Goal: Ask a question

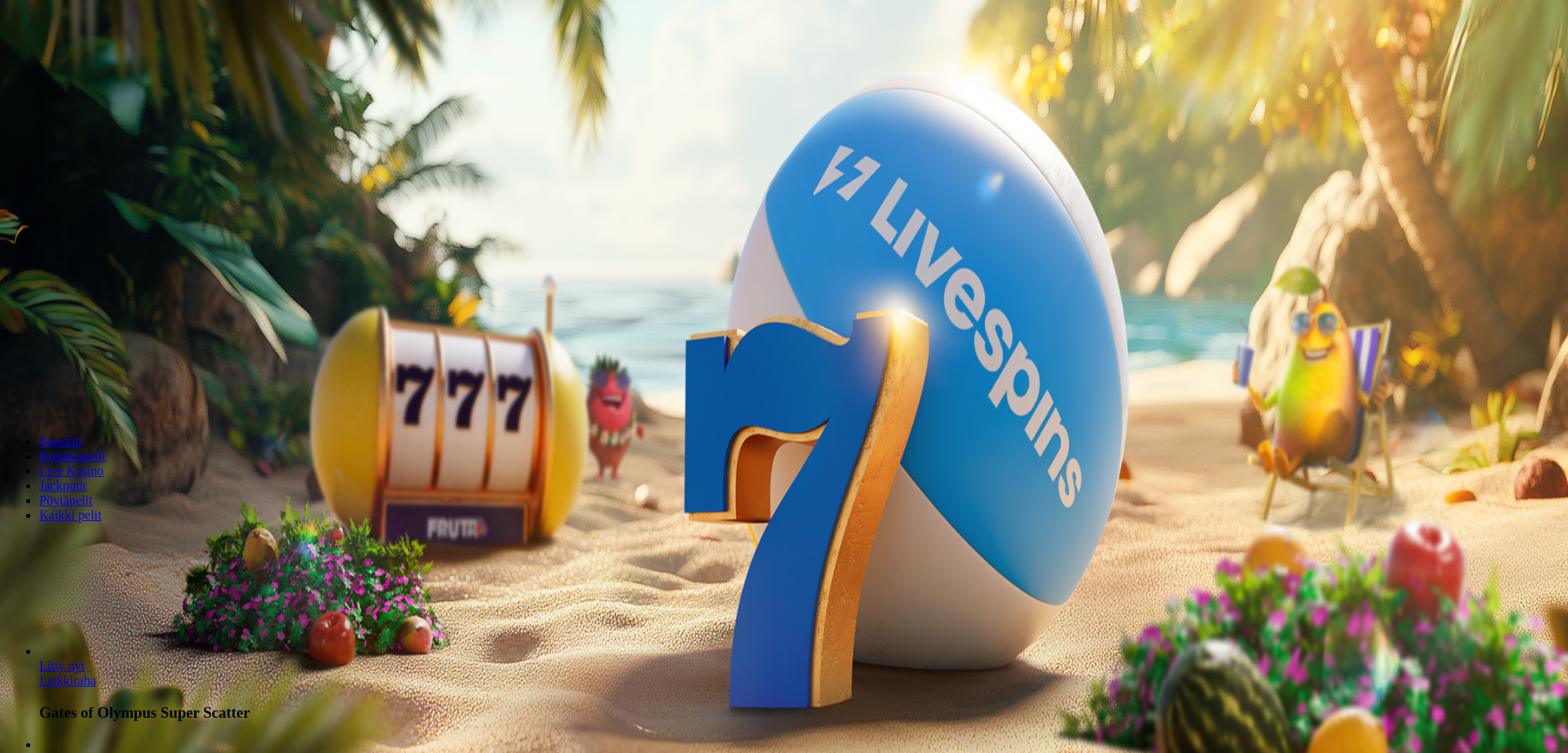
click at [93, 65] on span "Kirjaudu" at bounding box center [113, 59] width 40 height 12
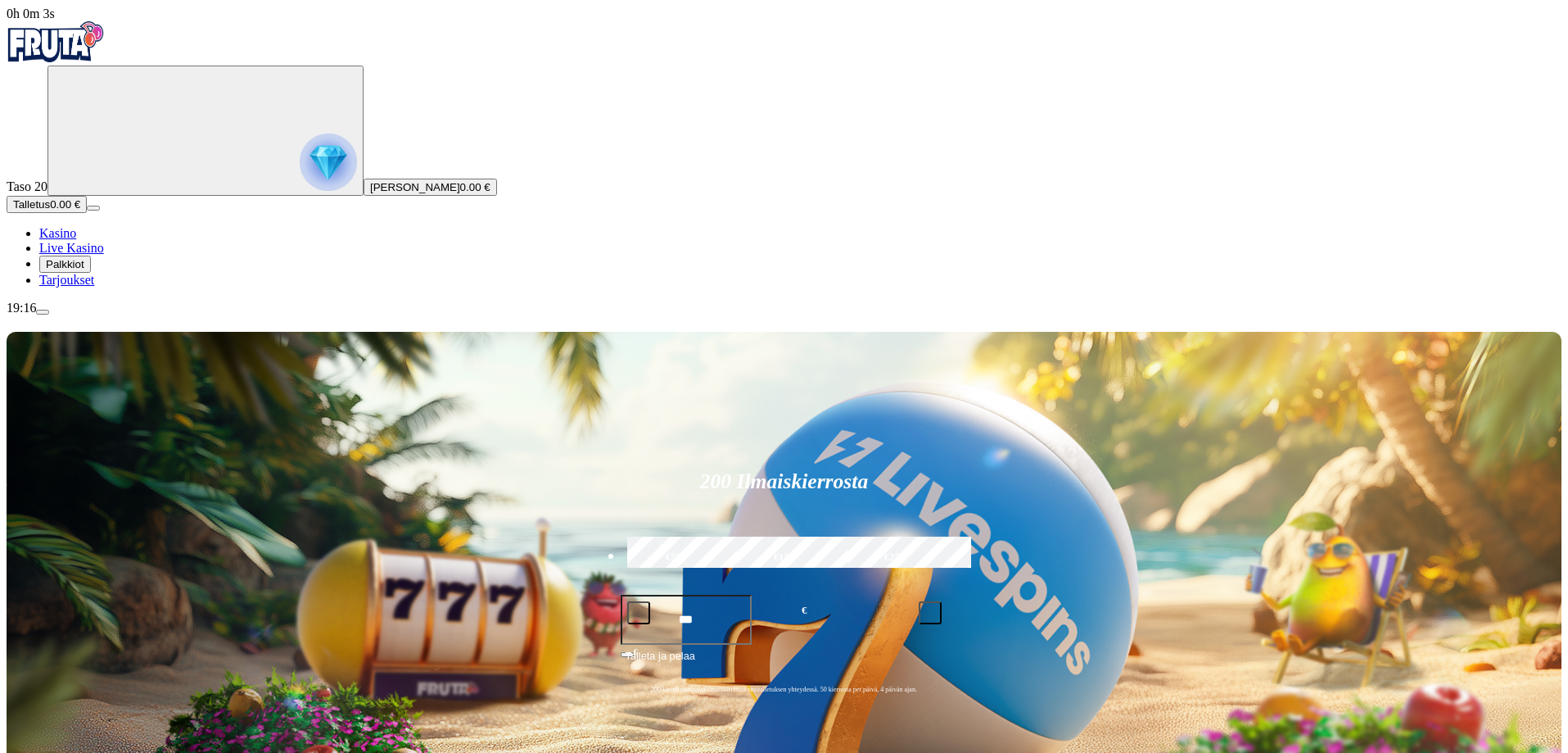
click at [84, 270] on span "Palkkiot" at bounding box center [64, 264] width 38 height 12
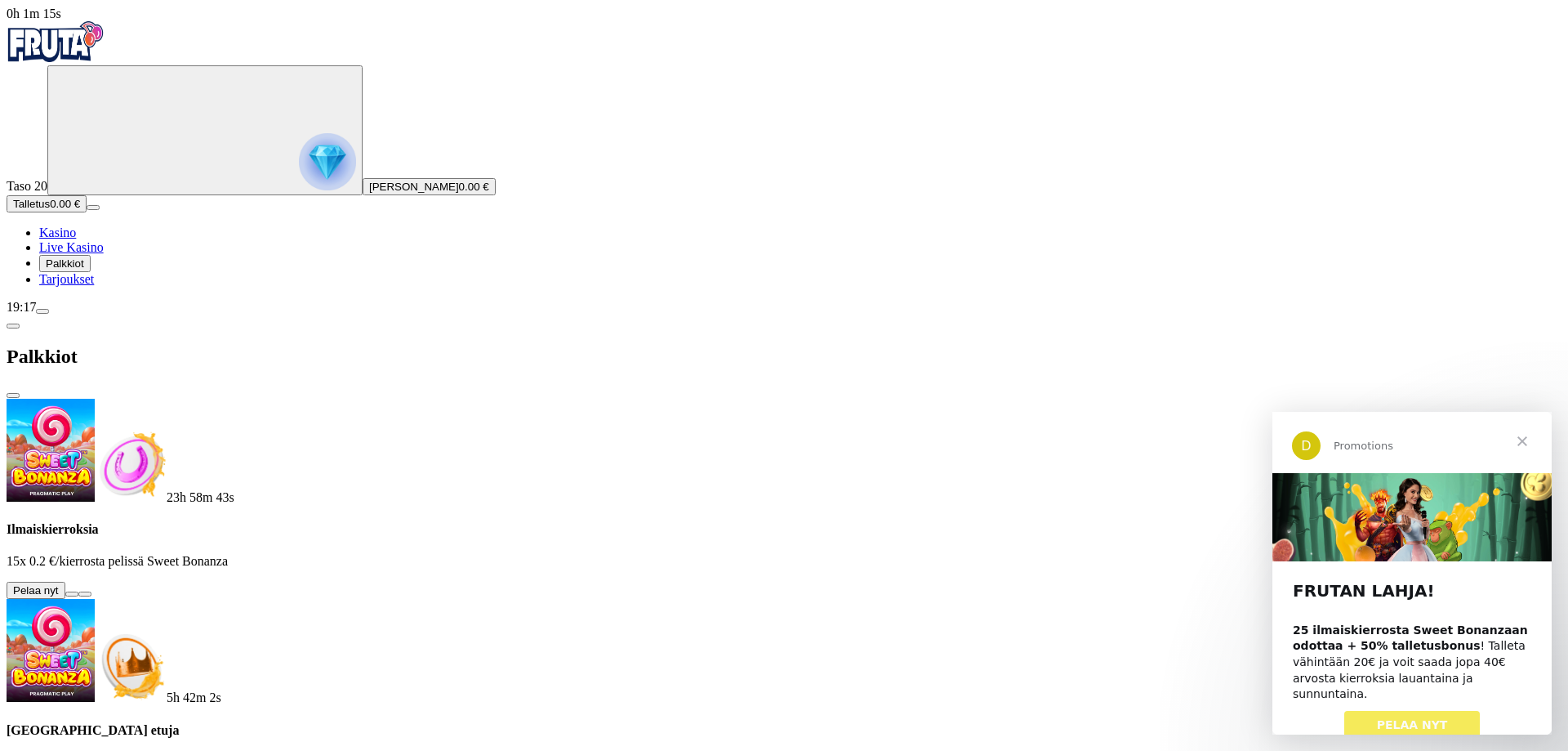
click at [1521, 441] on span "Sulje" at bounding box center [1521, 440] width 58 height 58
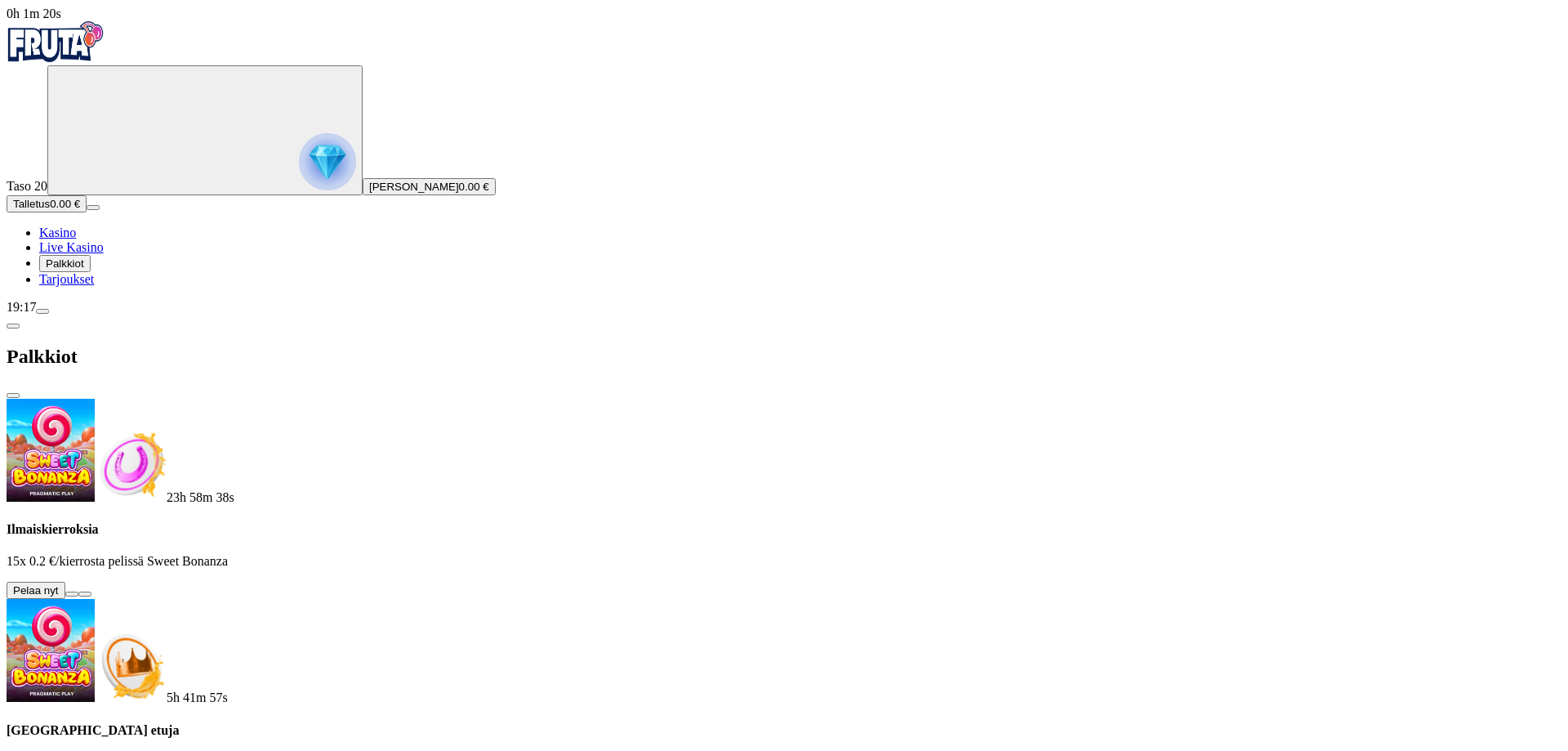
click at [42, 312] on span "menu icon" at bounding box center [42, 312] width 0 height 0
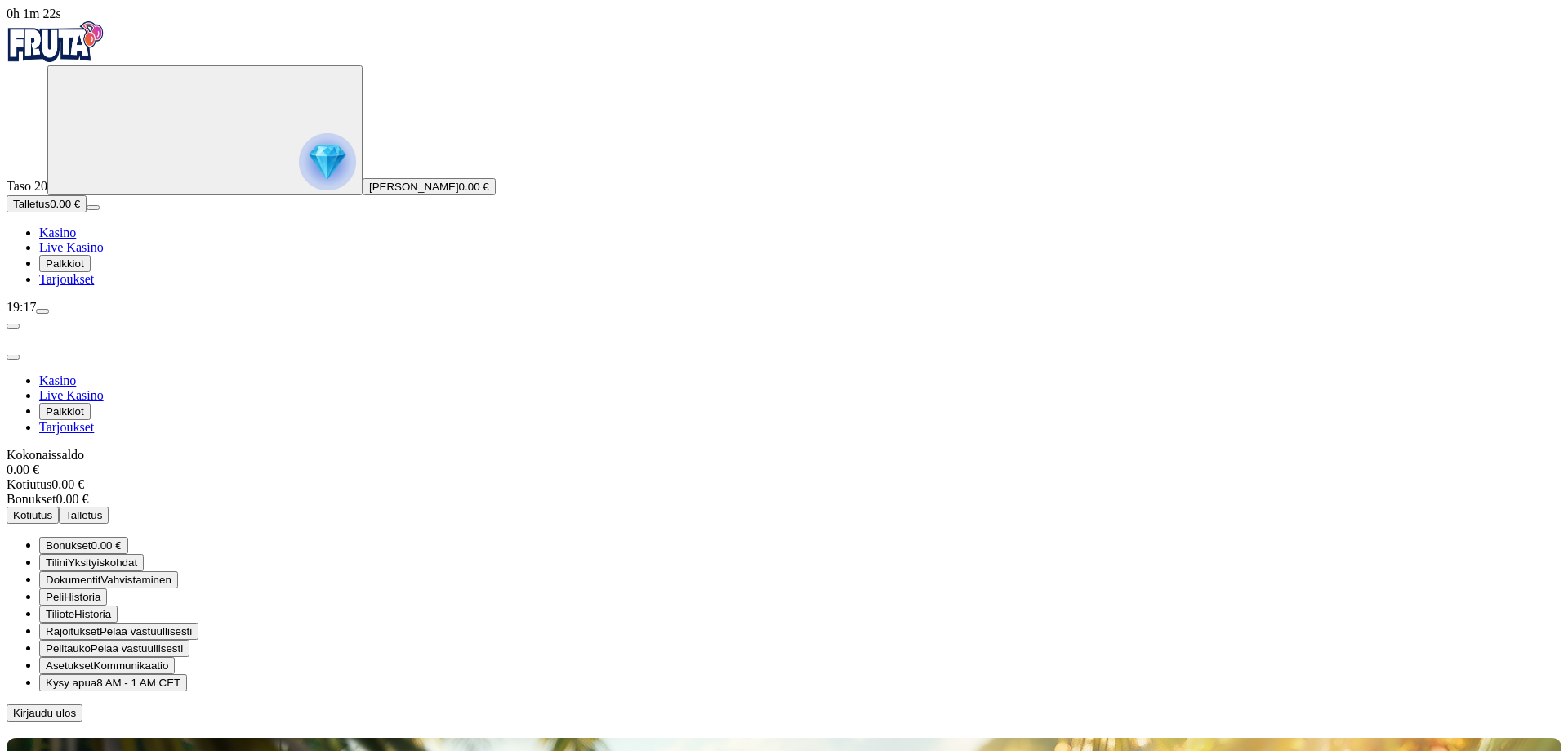
click at [96, 676] on span "Kysy apua" at bounding box center [71, 682] width 51 height 12
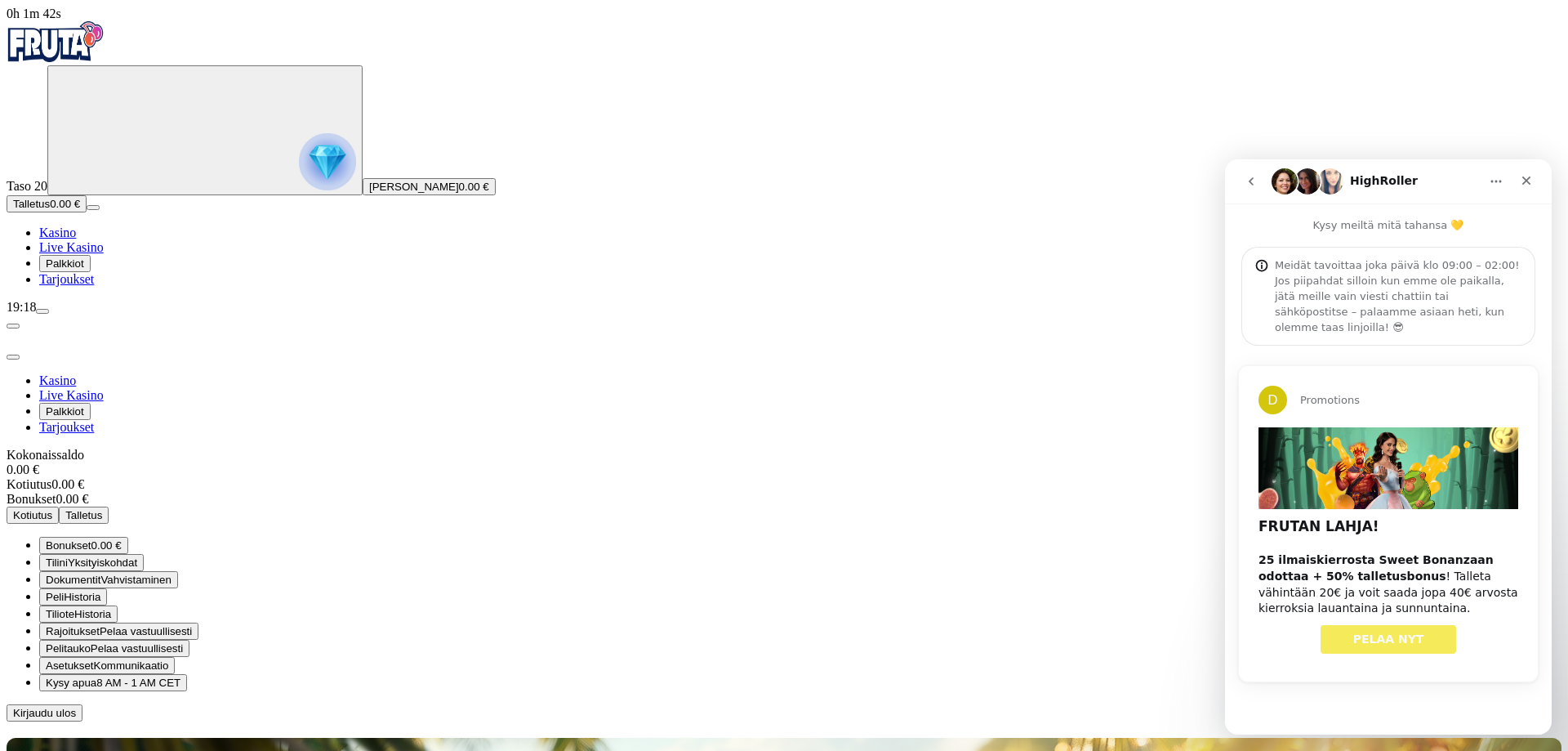
click at [1384, 632] on span "PELAA NYT" at bounding box center [1389, 638] width 71 height 13
click at [1527, 174] on icon "Sulje" at bounding box center [1526, 180] width 13 height 13
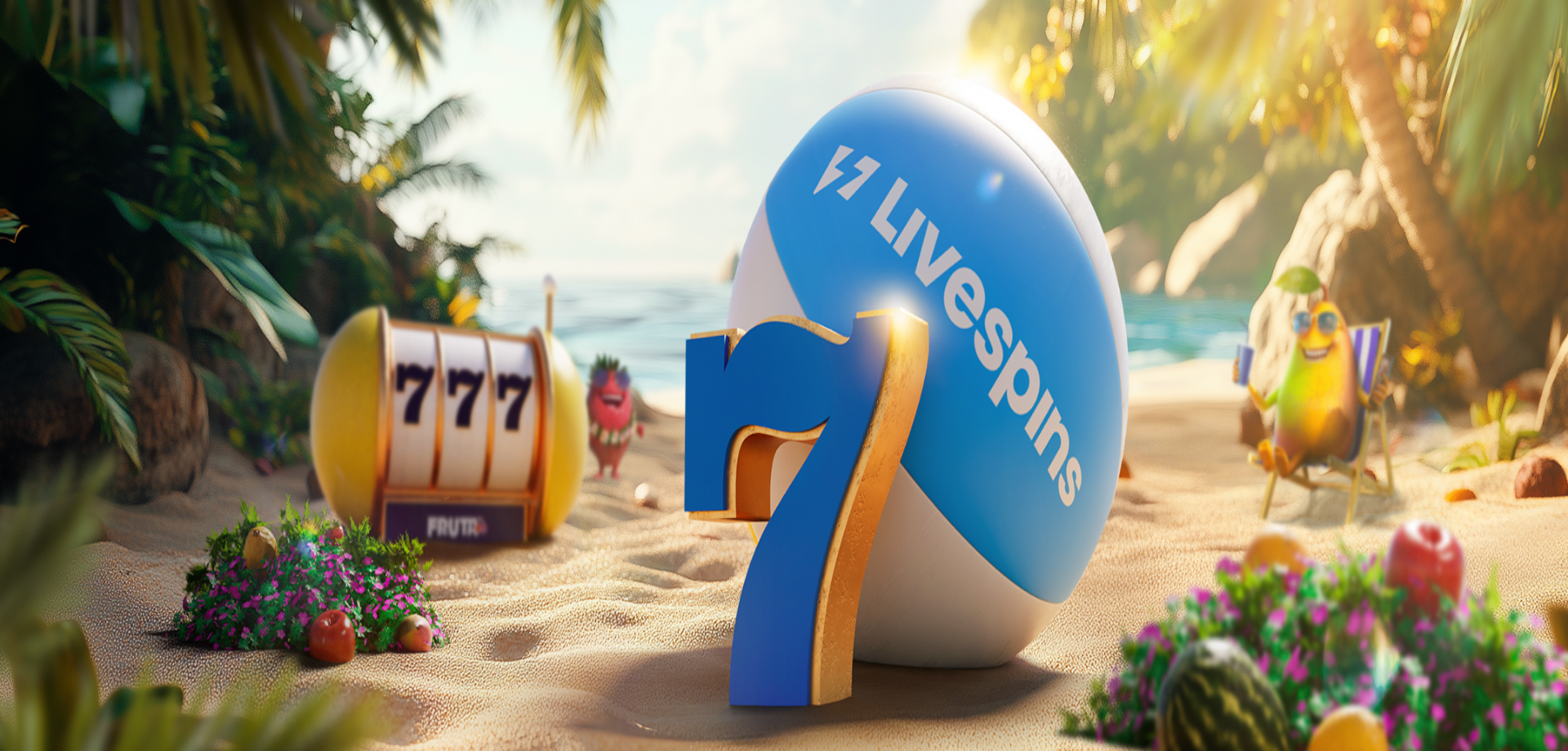
click at [84, 269] on span "Palkkiot" at bounding box center [64, 263] width 38 height 12
click at [13, 395] on span "close icon" at bounding box center [13, 395] width 0 height 0
click at [42, 312] on span "menu icon" at bounding box center [42, 312] width 0 height 0
click at [96, 676] on span "Kysy apua" at bounding box center [71, 682] width 51 height 12
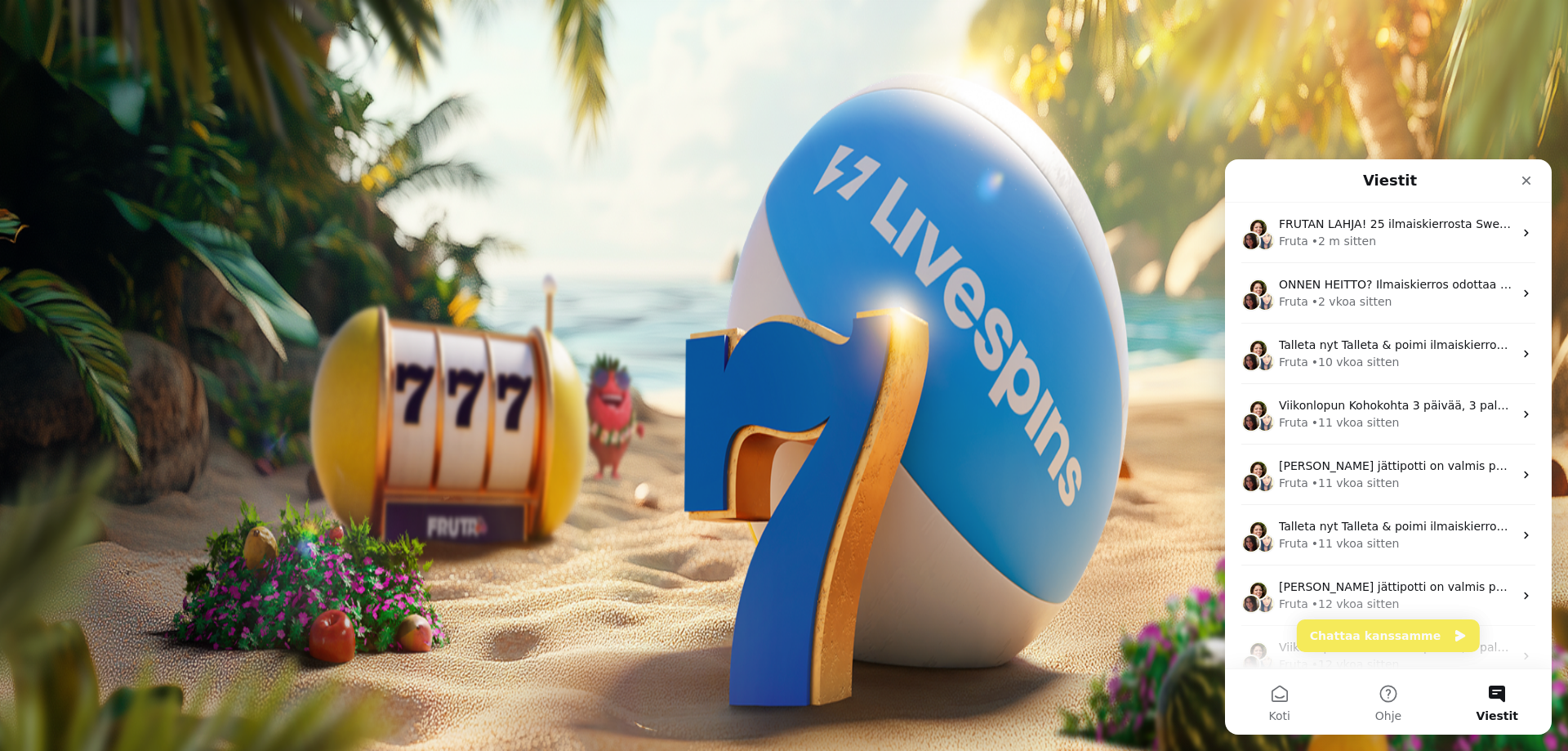
click at [1504, 702] on button "Viestit" at bounding box center [1497, 701] width 108 height 65
click at [1377, 640] on button "Chattaa kanssamme" at bounding box center [1388, 635] width 183 height 33
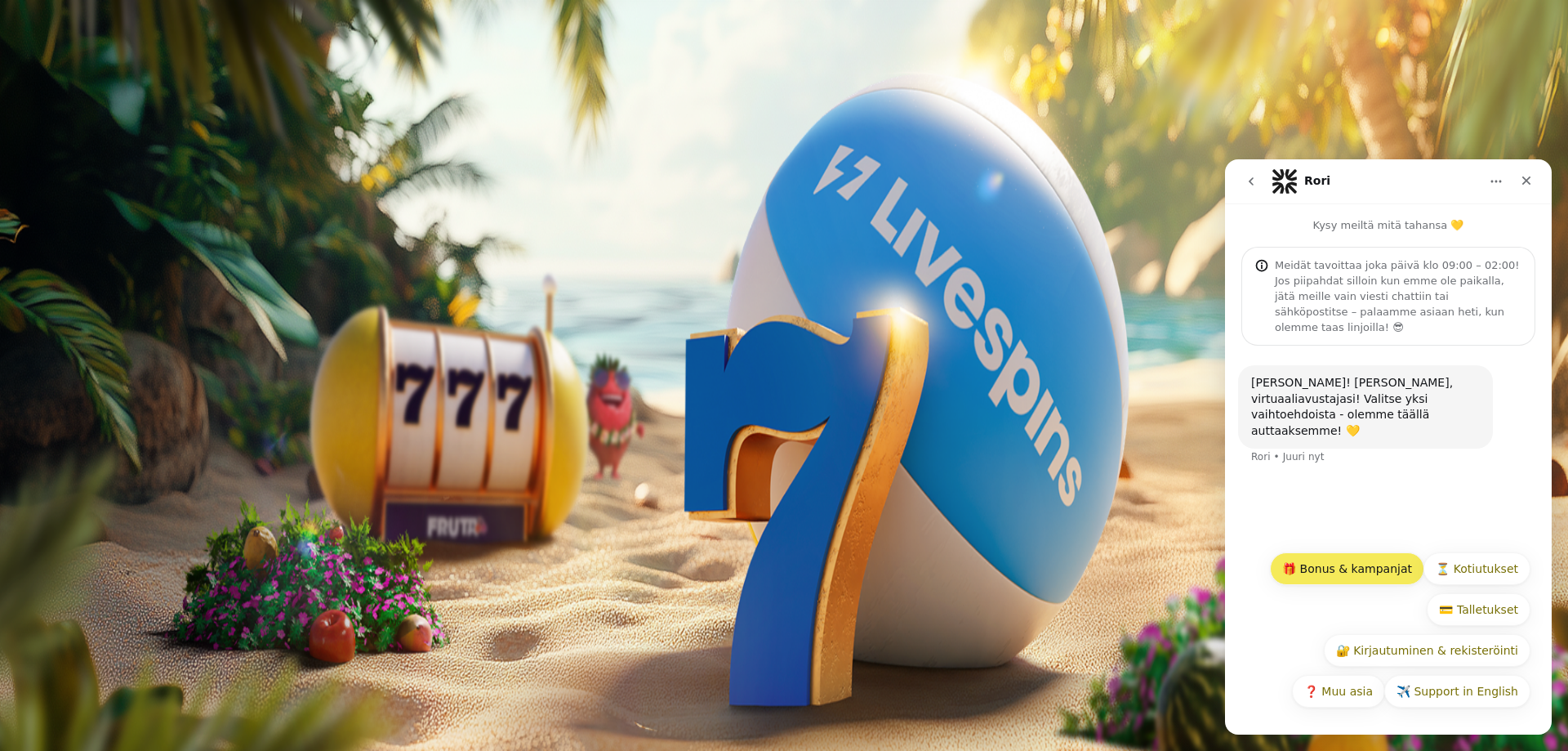
click at [1353, 571] on button "🎁 Bonus & kampanjat" at bounding box center [1346, 568] width 154 height 33
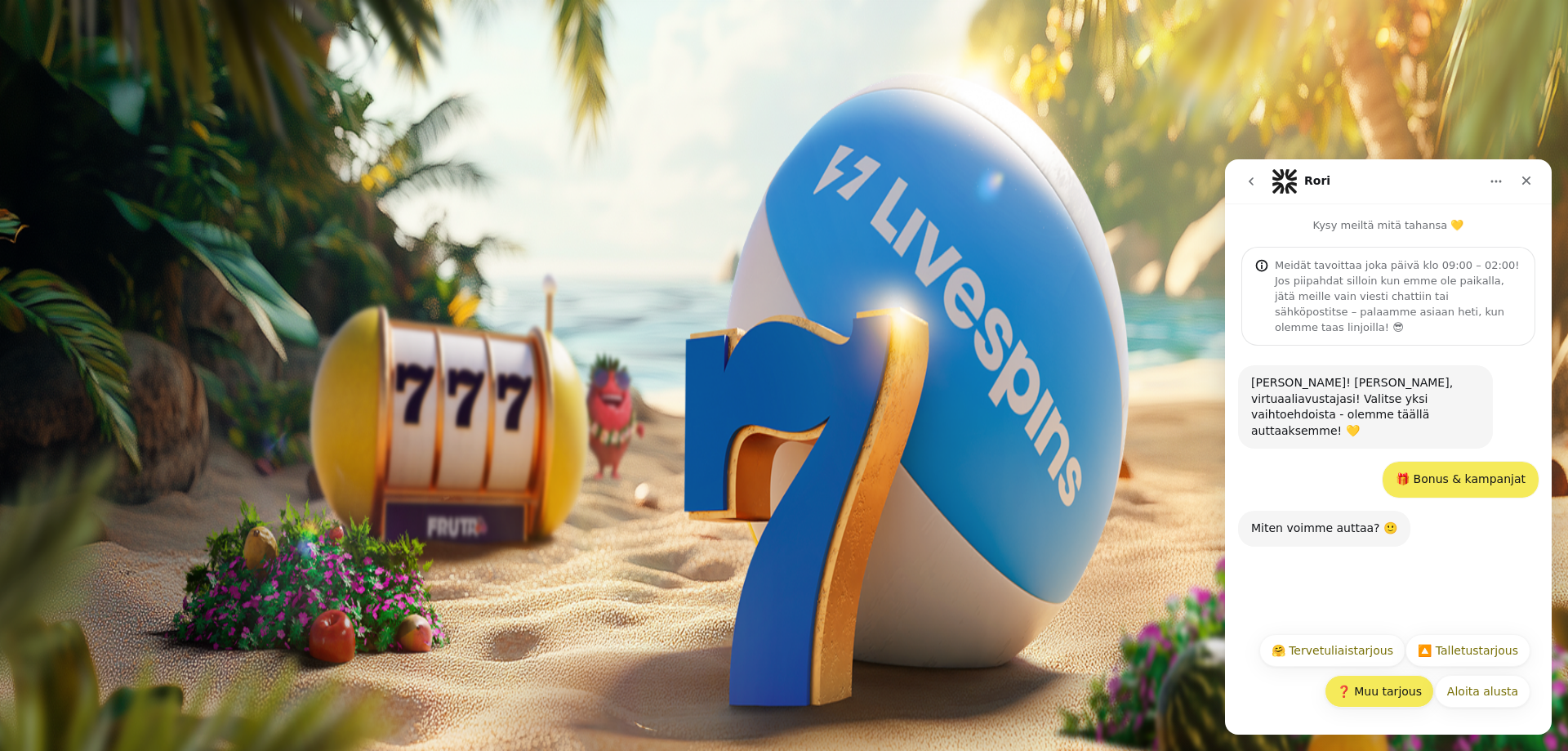
click at [1384, 690] on button "❓ Muu tarjous" at bounding box center [1378, 691] width 109 height 33
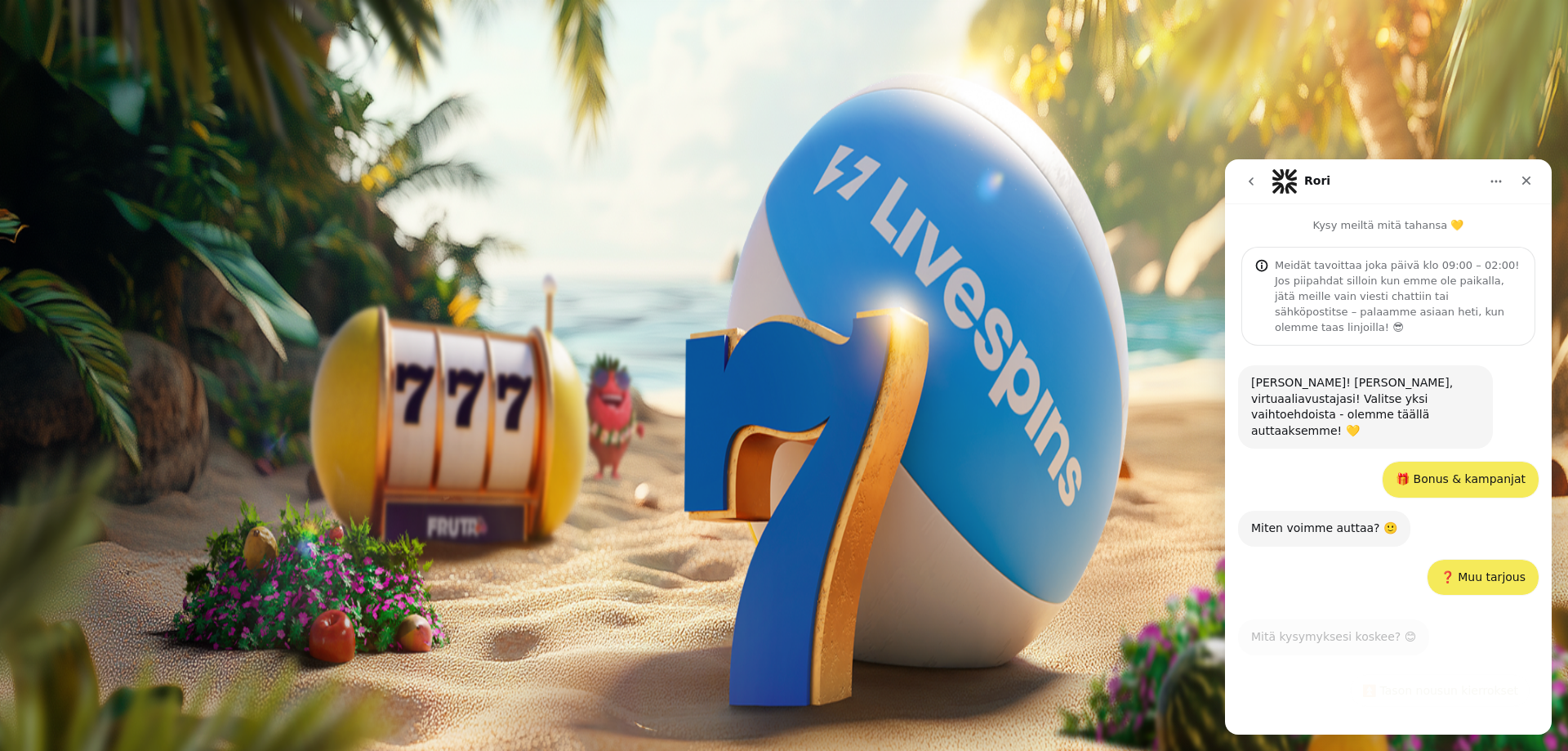
scroll to position [8, 0]
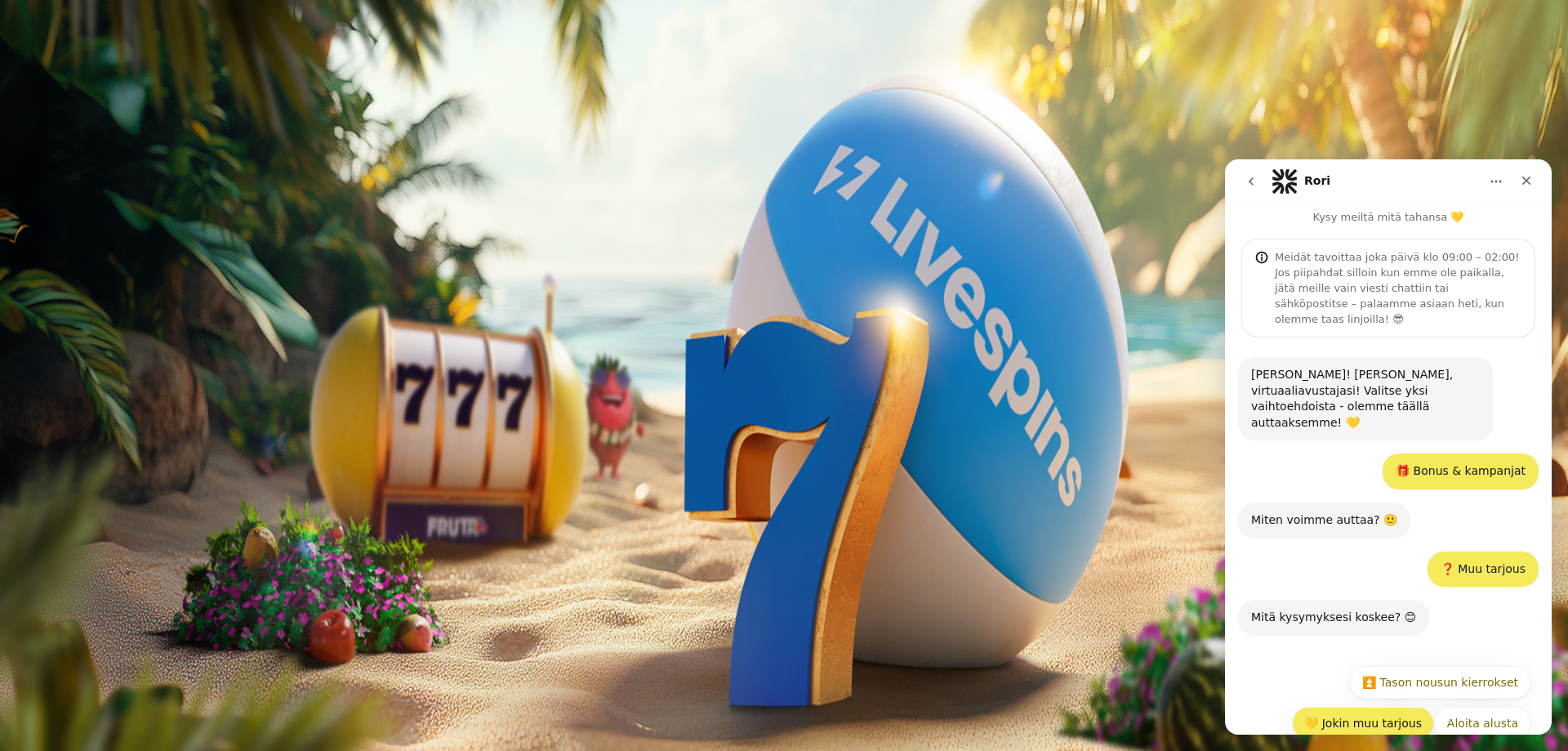
click at [1371, 707] on button "💛 Jokin muu tarjous" at bounding box center [1362, 723] width 142 height 33
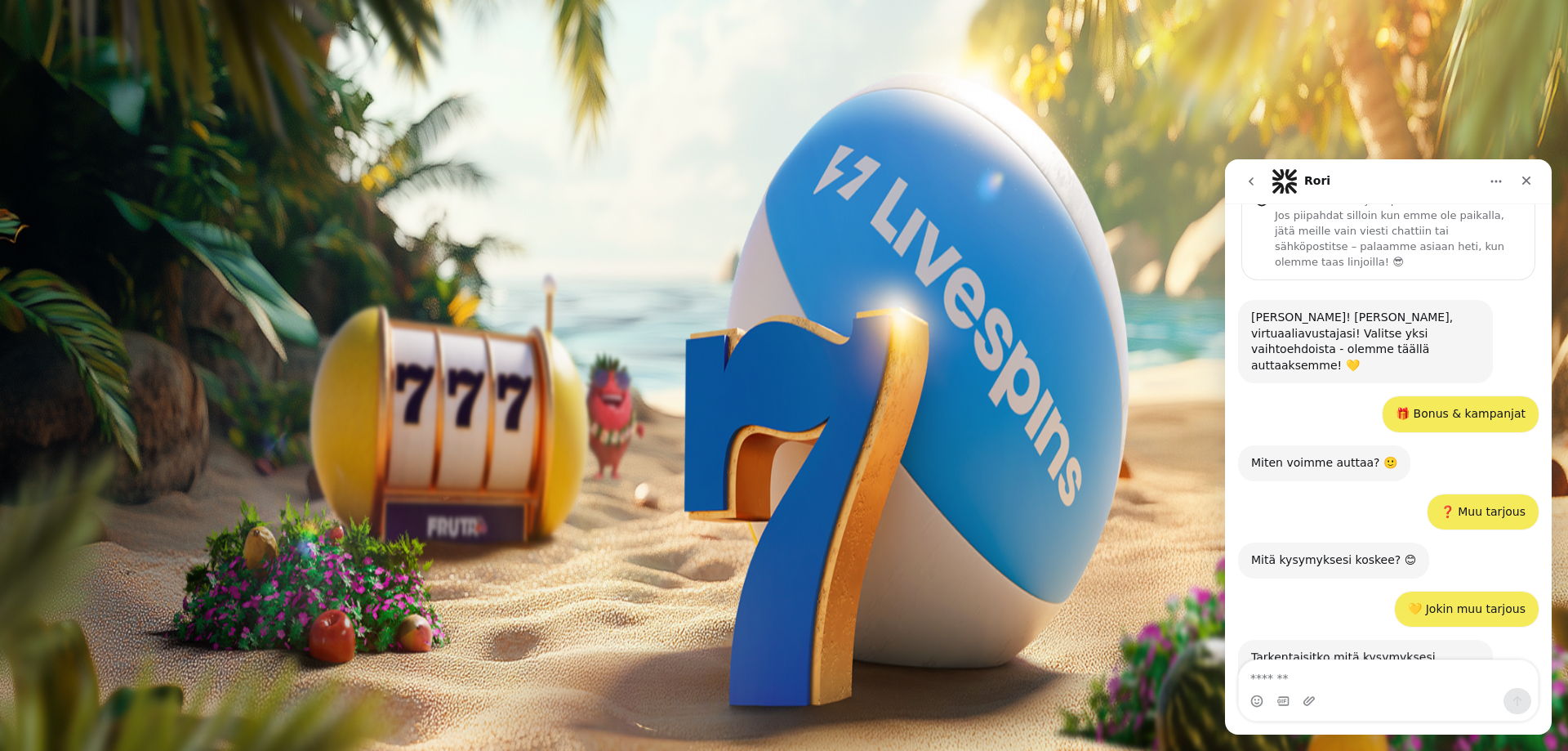
scroll to position [83, 0]
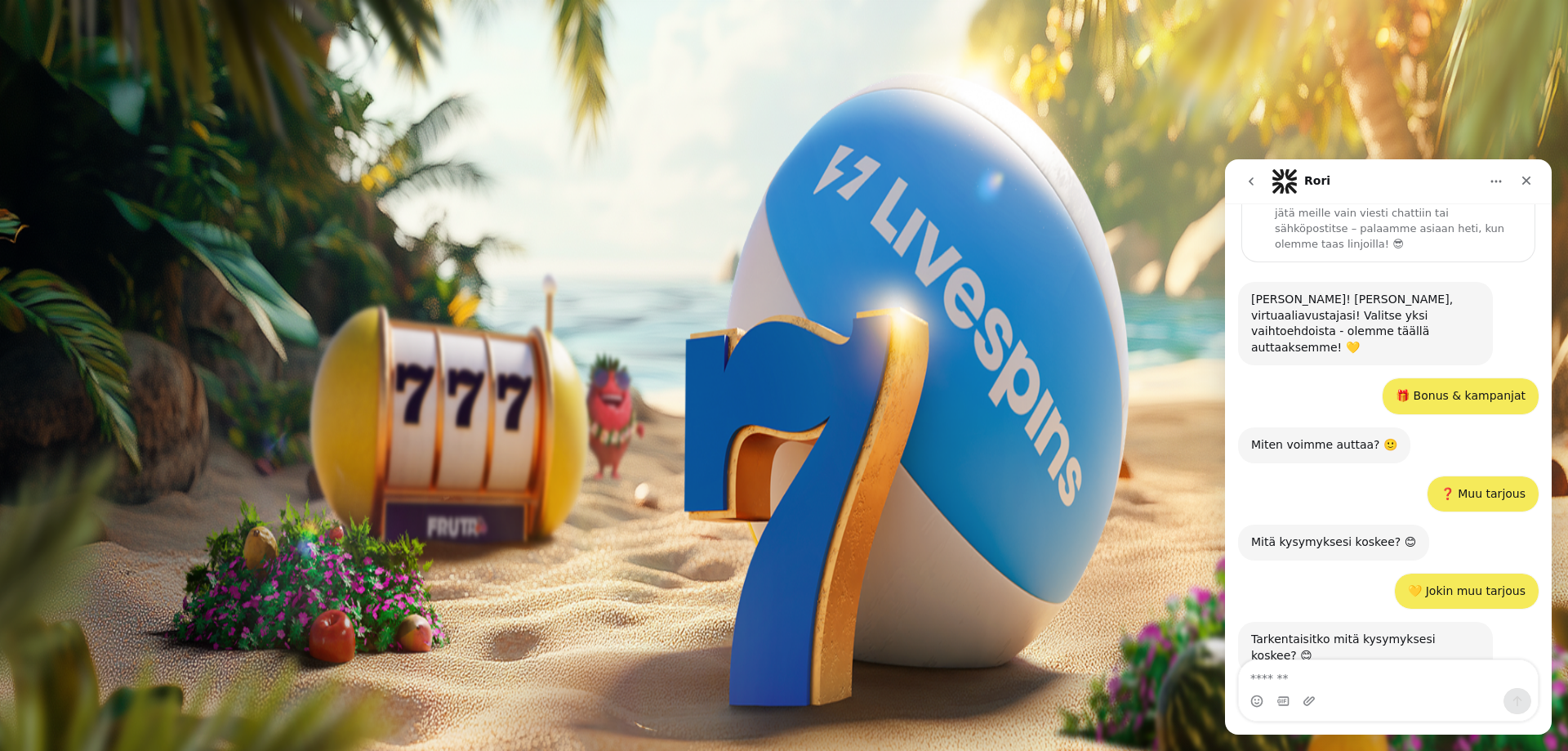
click at [1274, 676] on textarea "Viesti…" at bounding box center [1388, 674] width 299 height 28
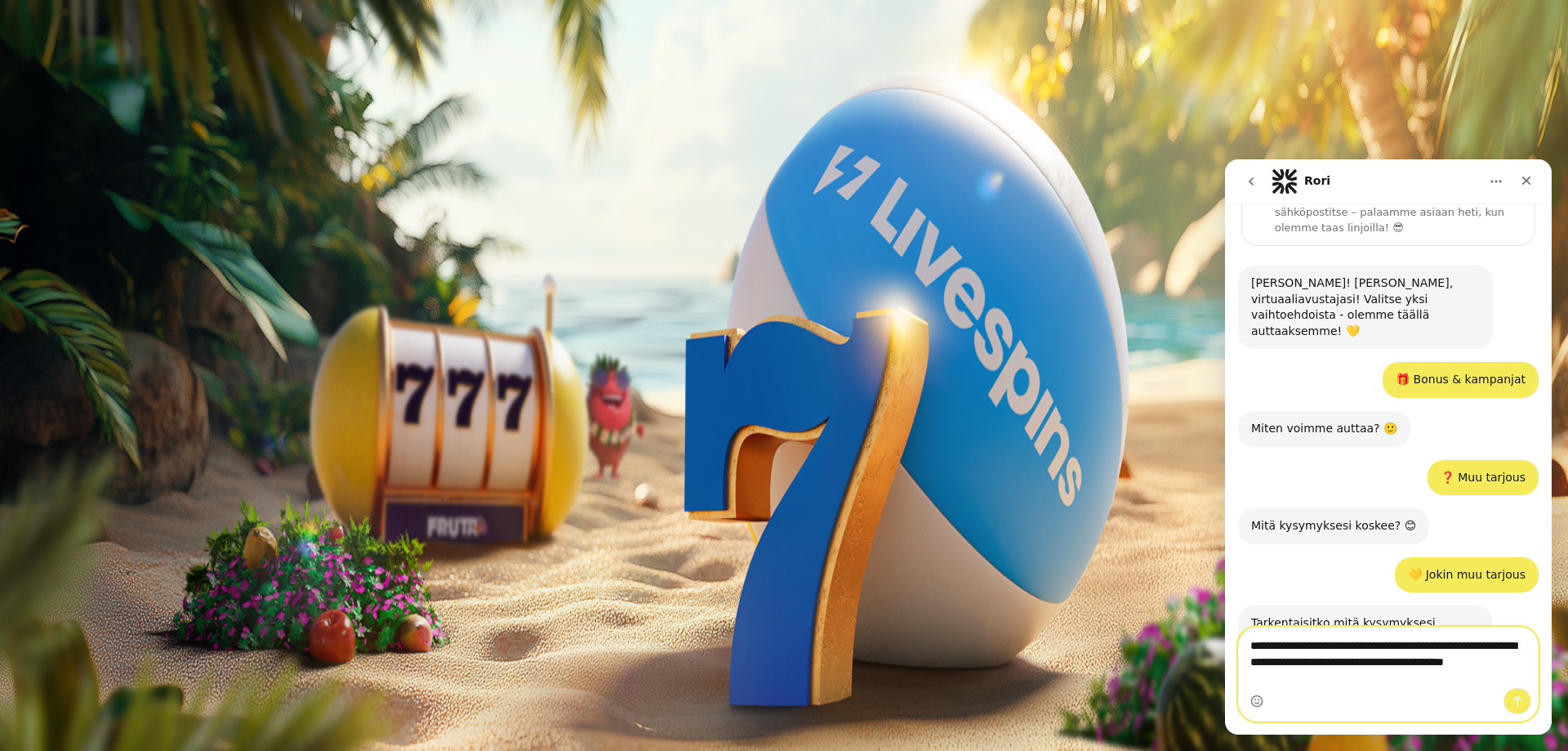
scroll to position [116, 0]
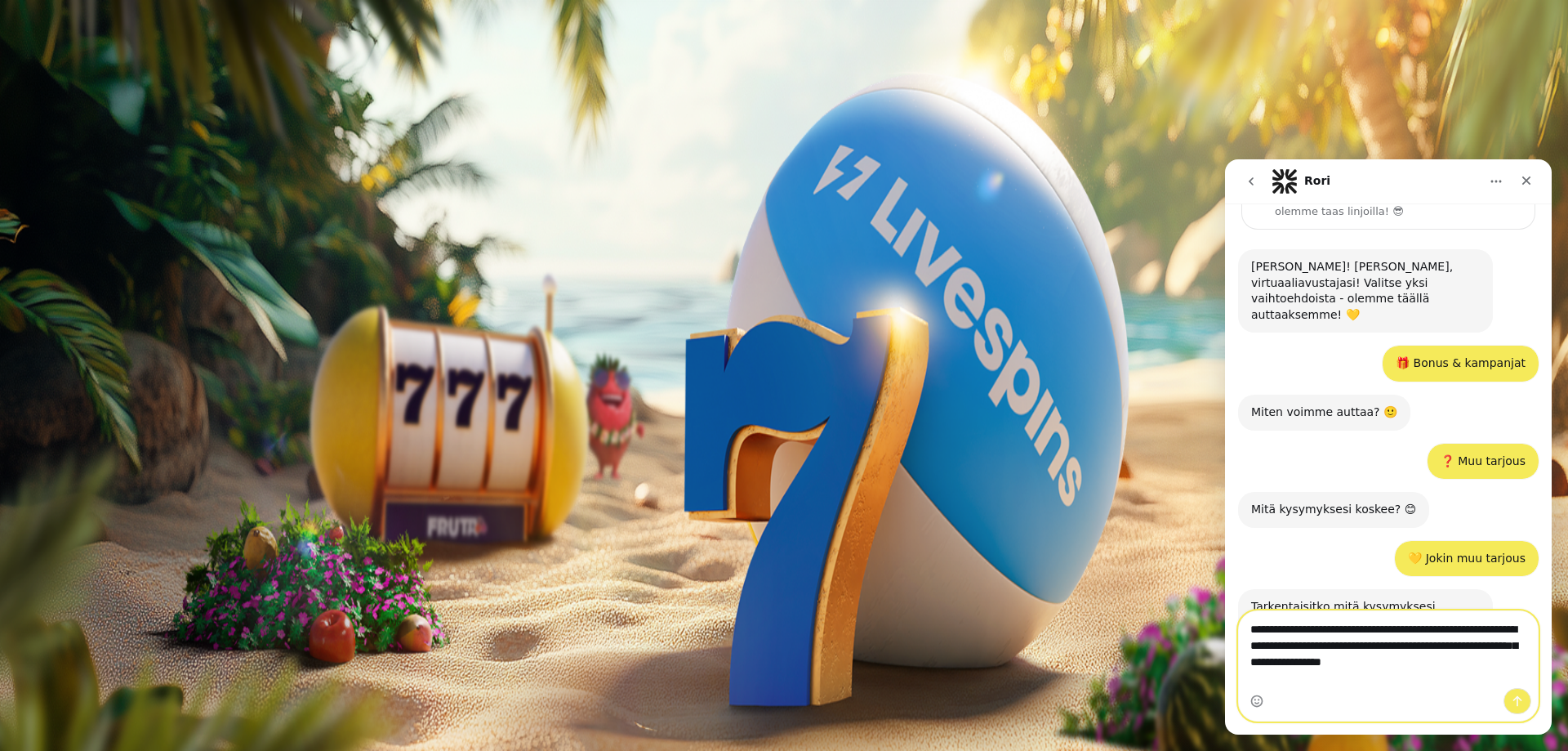
type textarea "**********"
click at [1519, 700] on icon "Lähetä viesti…" at bounding box center [1516, 700] width 13 height 13
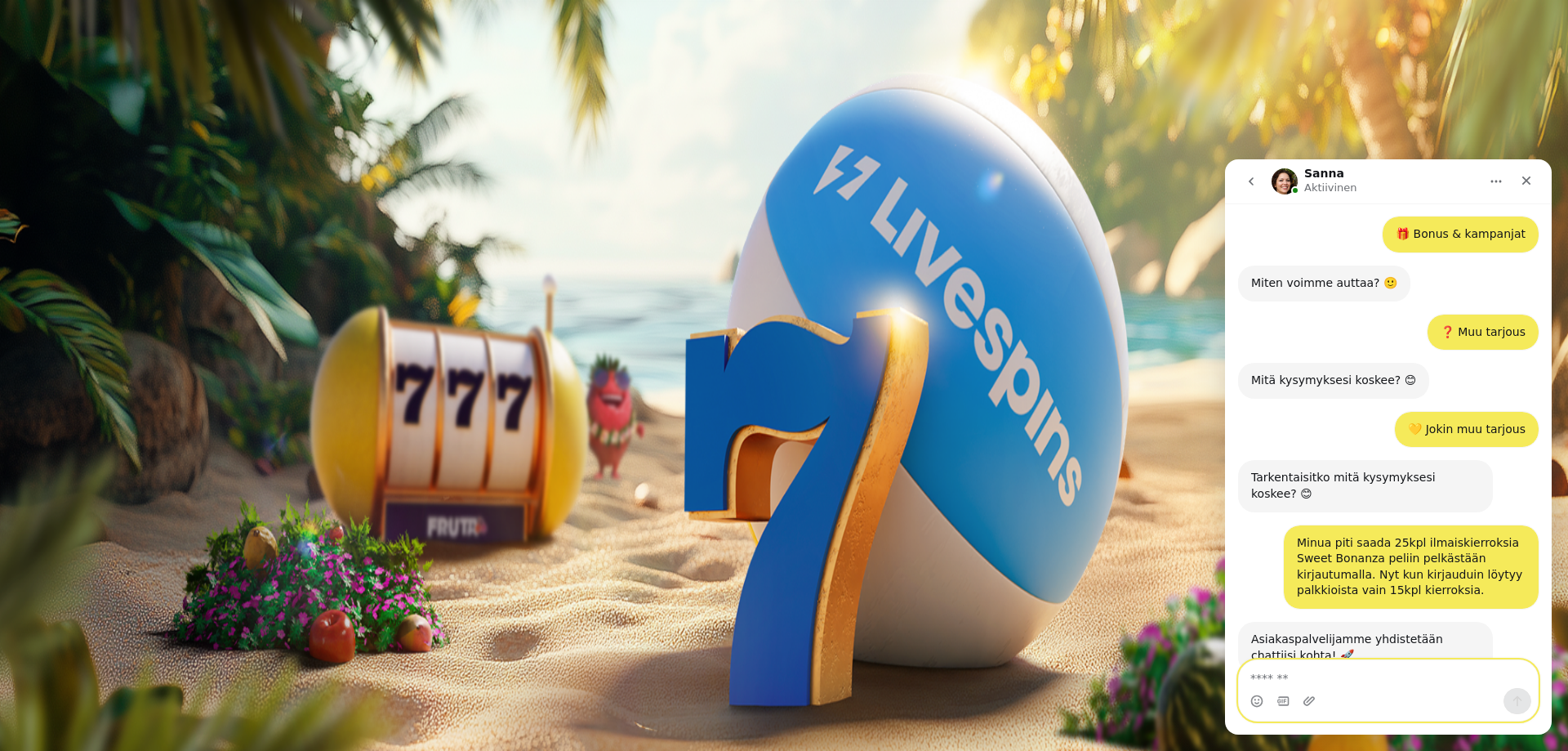
scroll to position [332, 0]
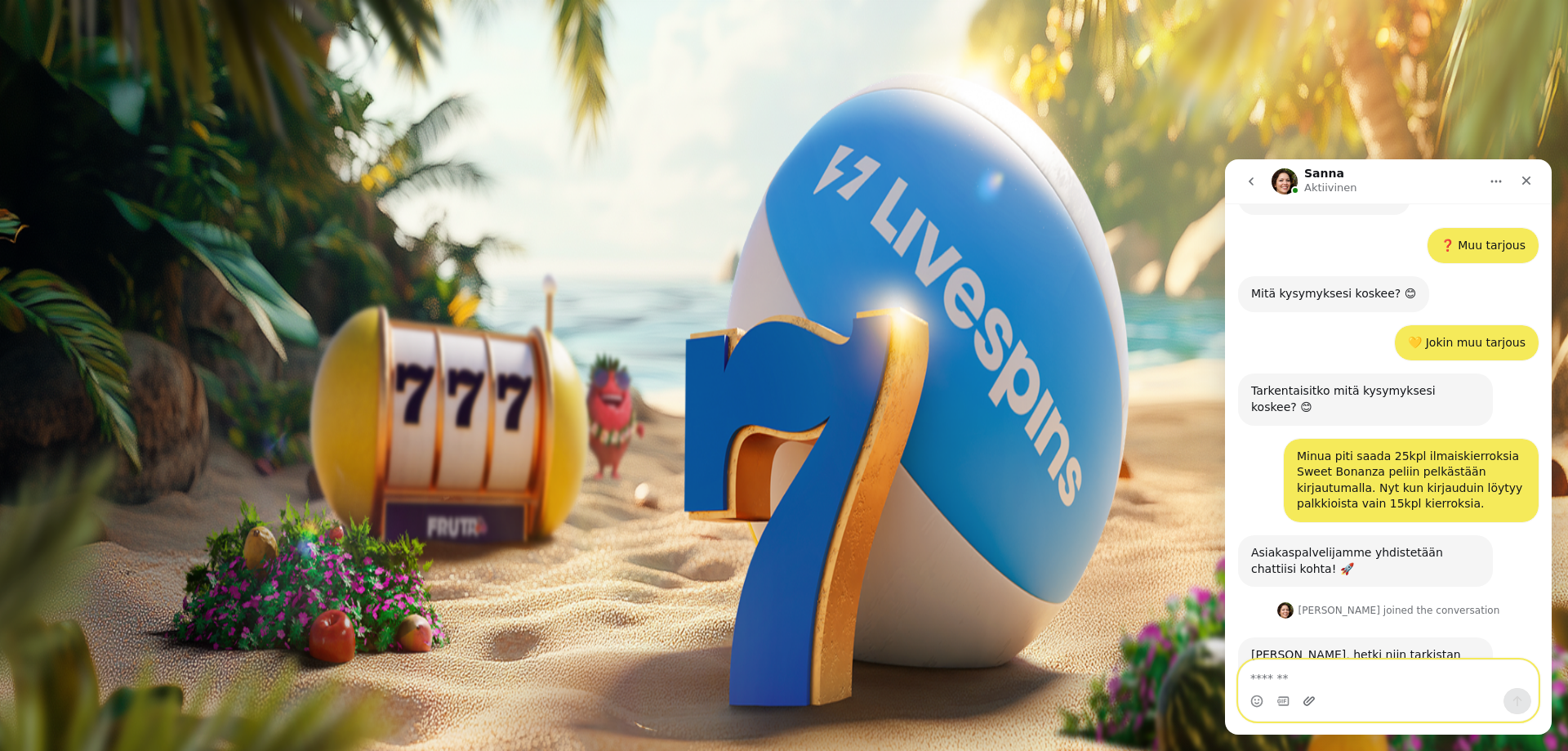
click at [1306, 703] on icon "Lataa liite" at bounding box center [1308, 700] width 13 height 13
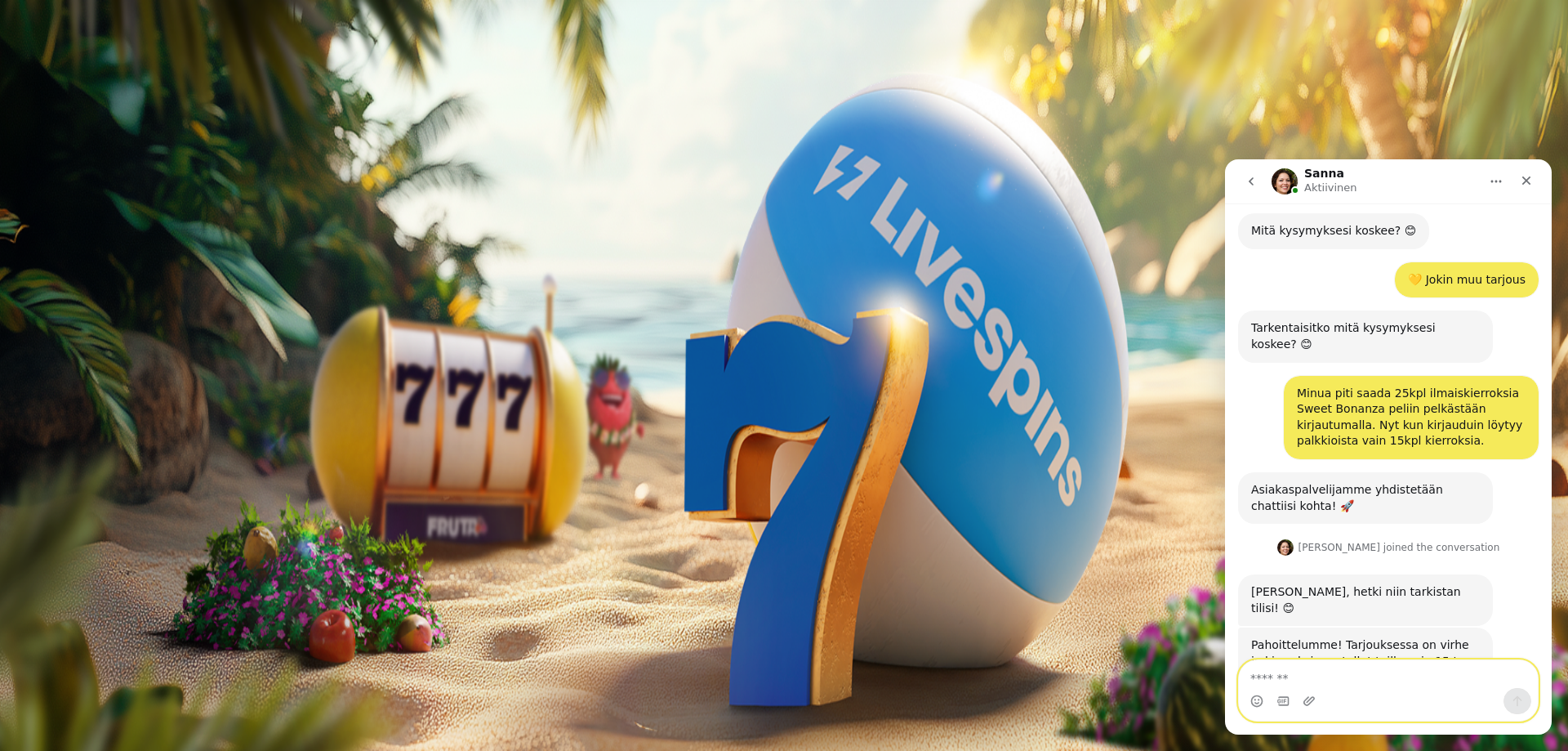
scroll to position [432, 0]
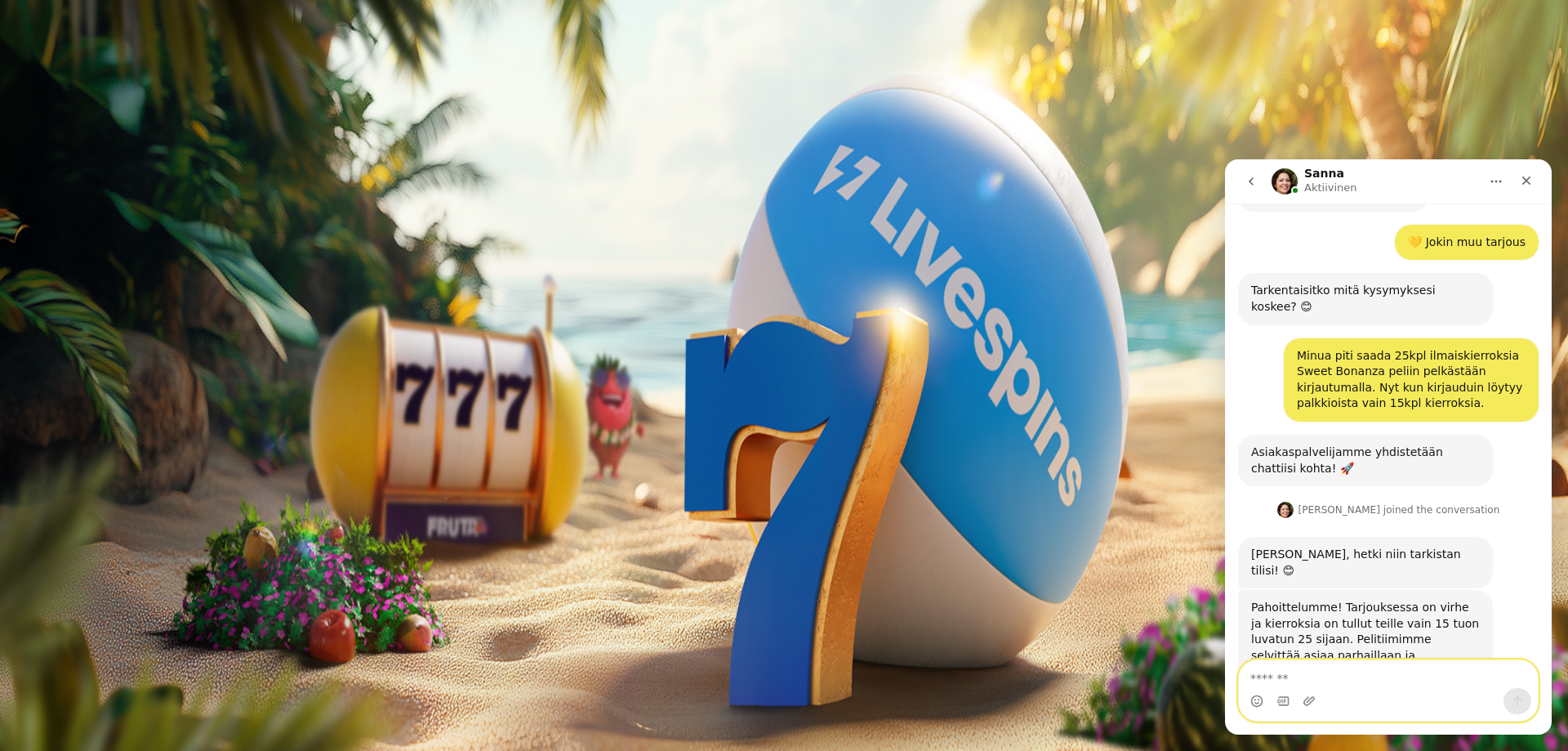
click at [1272, 679] on textarea "Viesti…" at bounding box center [1388, 674] width 299 height 28
type textarea "**********"
click at [1520, 699] on icon "Lähetä viesti…" at bounding box center [1517, 701] width 9 height 11
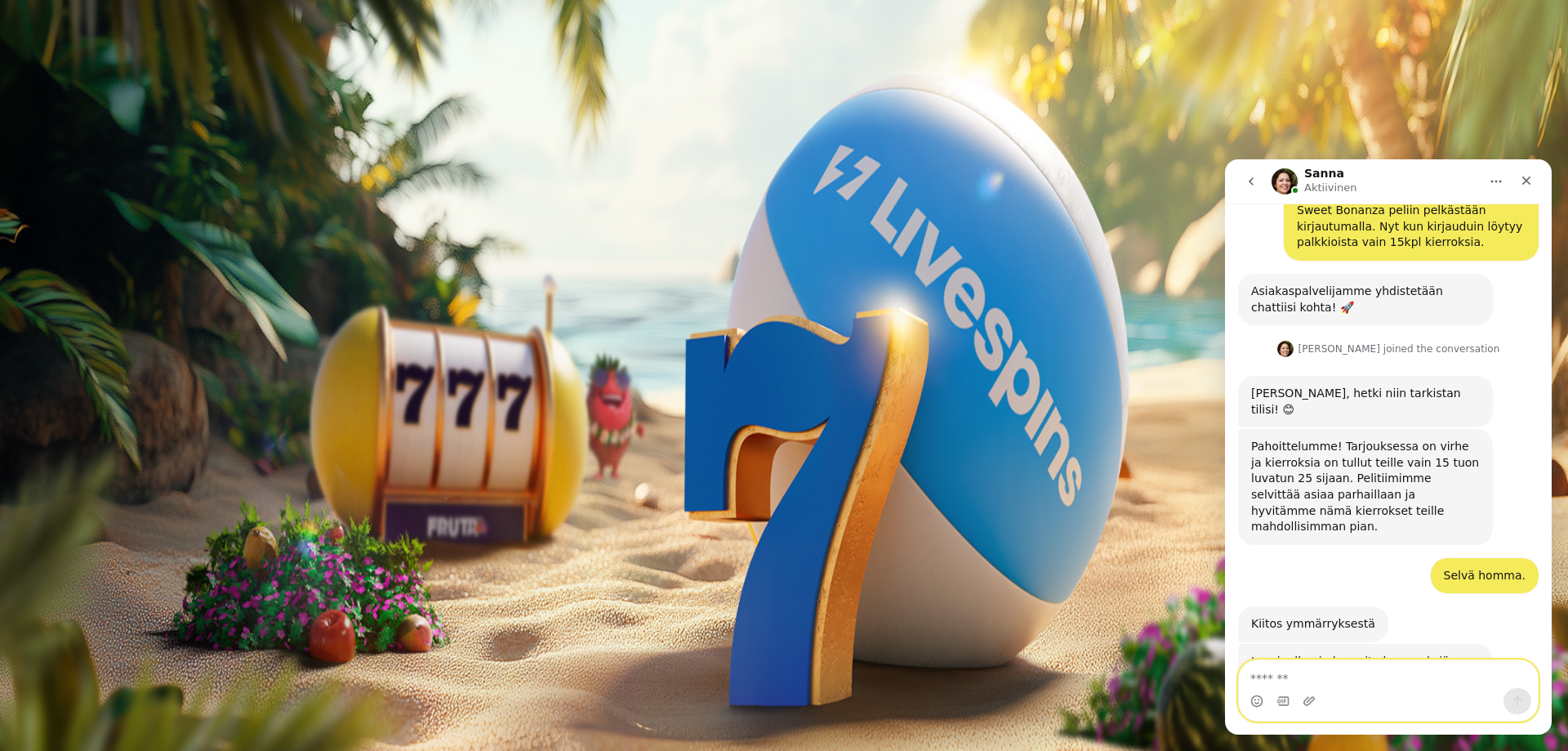
scroll to position [623, 0]
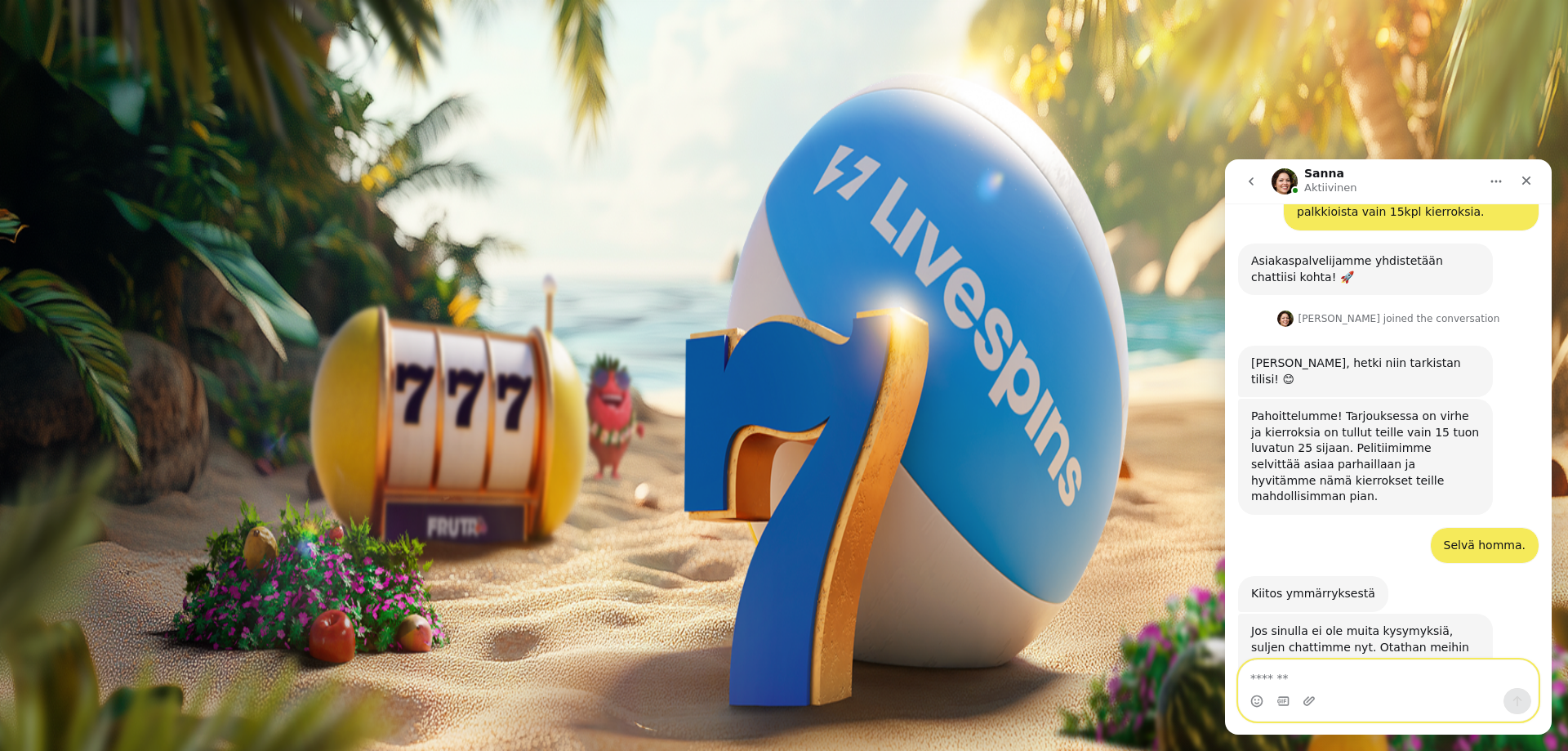
click at [1288, 676] on textarea "Viesti…" at bounding box center [1388, 674] width 299 height 28
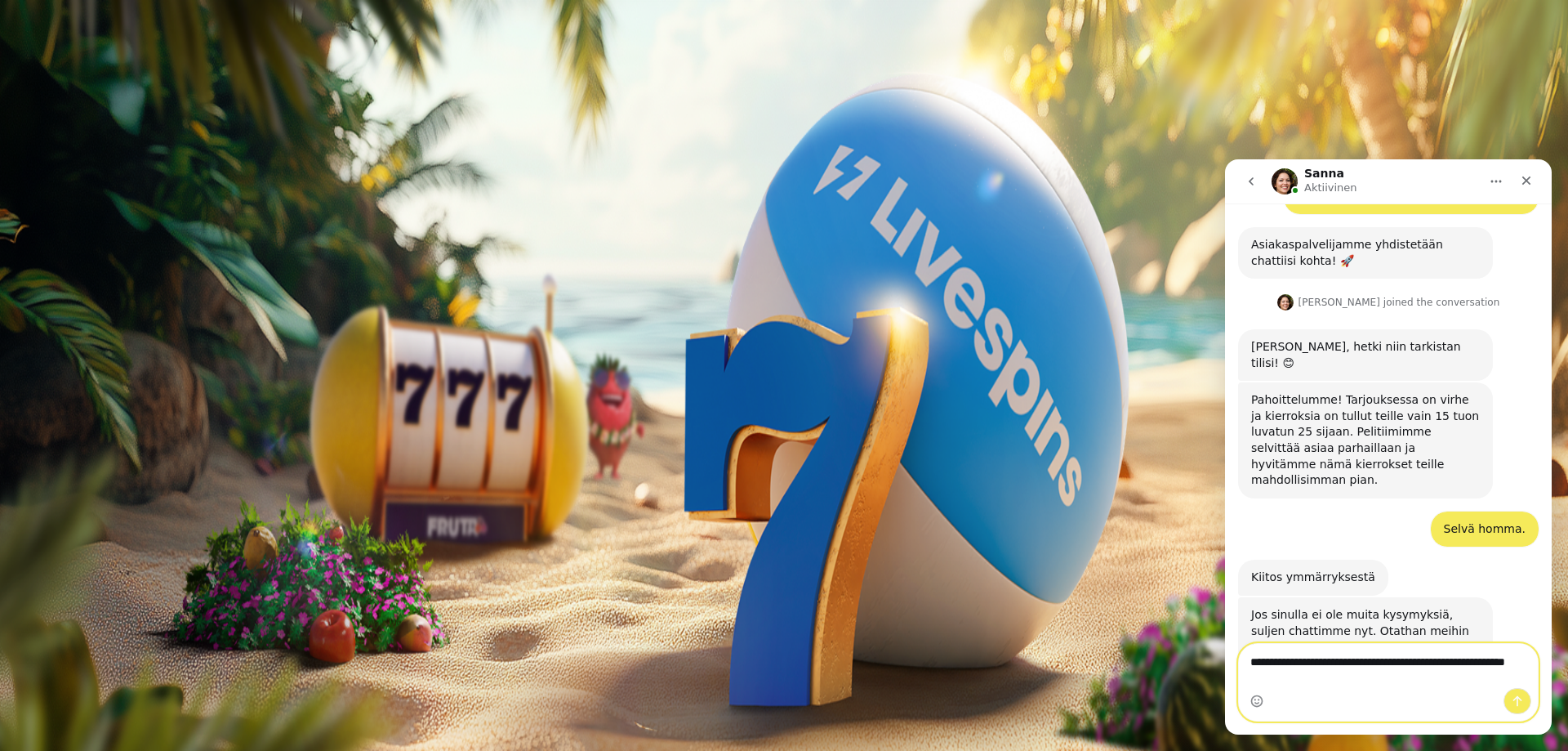
type textarea "**********"
click at [1518, 702] on icon "Lähetä viesti…" at bounding box center [1516, 700] width 13 height 13
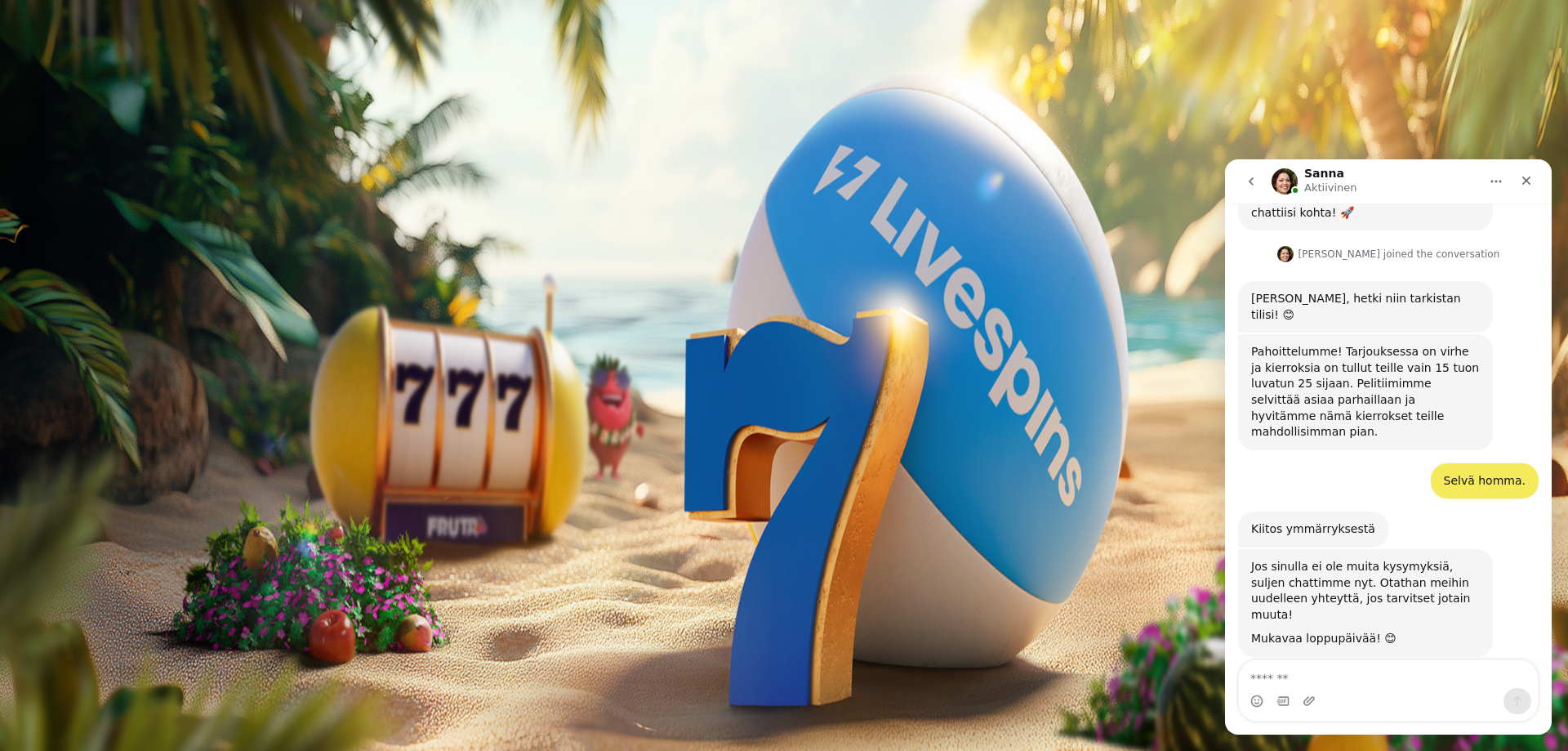
click at [1284, 187] on img "Intercom messenger" at bounding box center [1284, 181] width 26 height 26
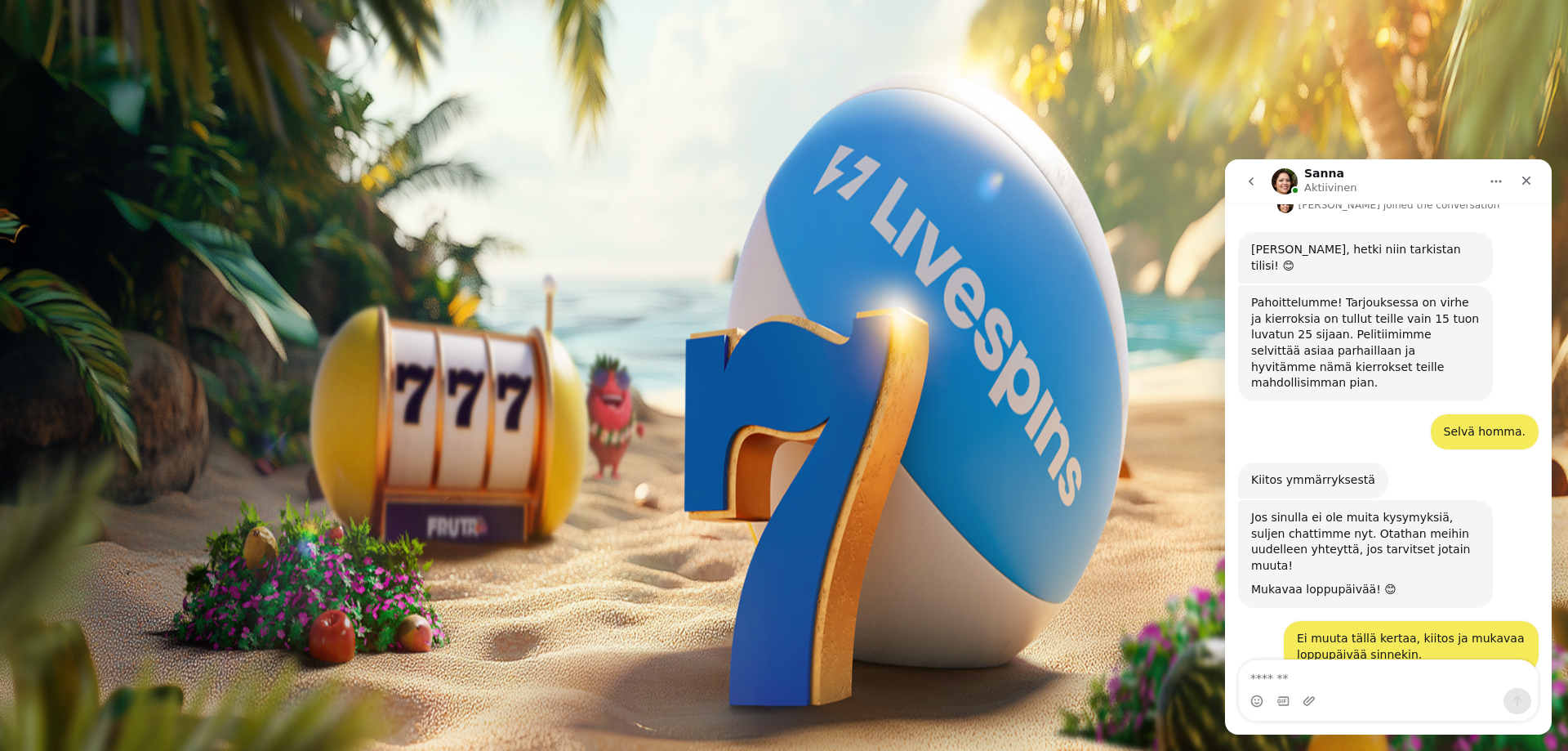
scroll to position [727, 0]
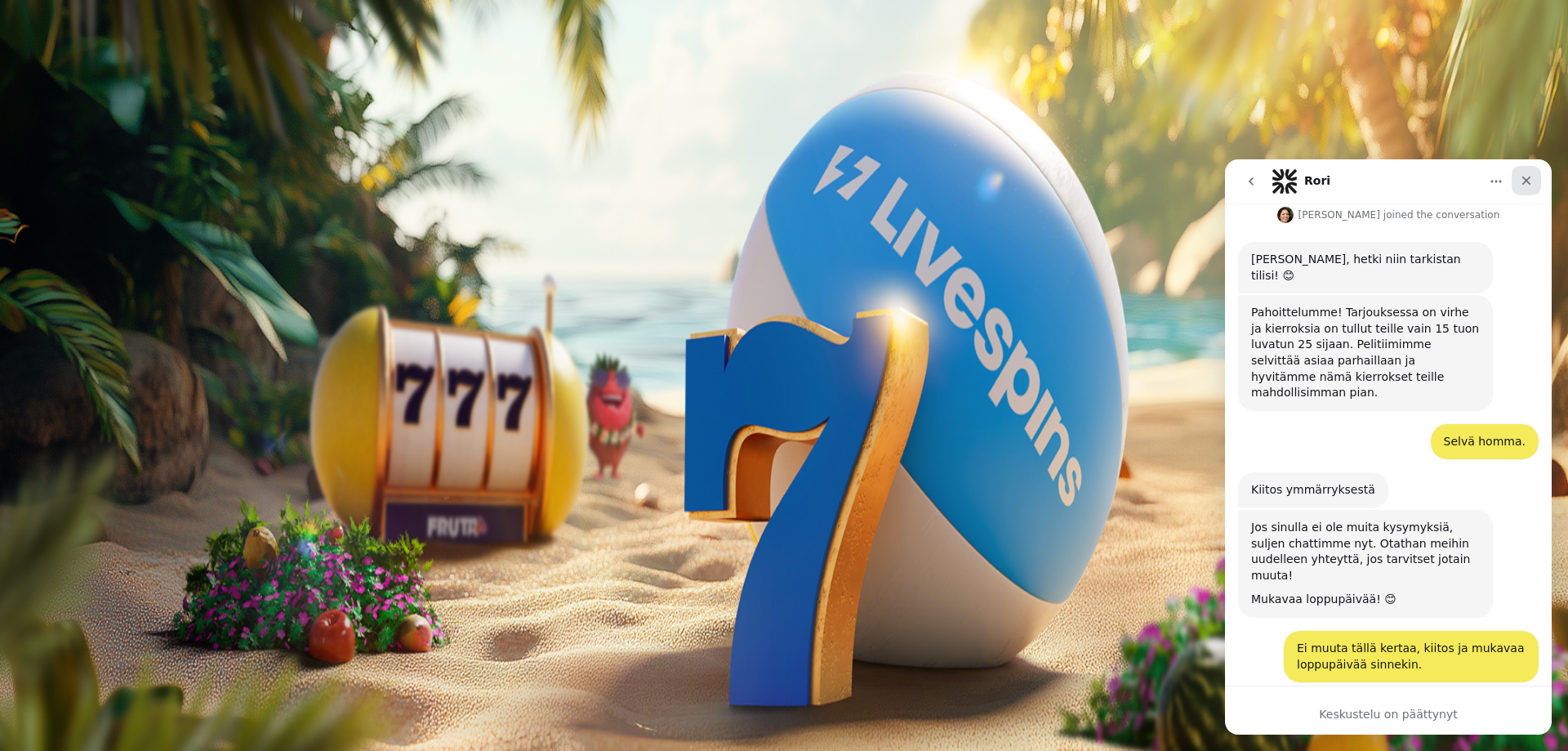
click at [1529, 184] on icon "Sulje" at bounding box center [1527, 180] width 9 height 9
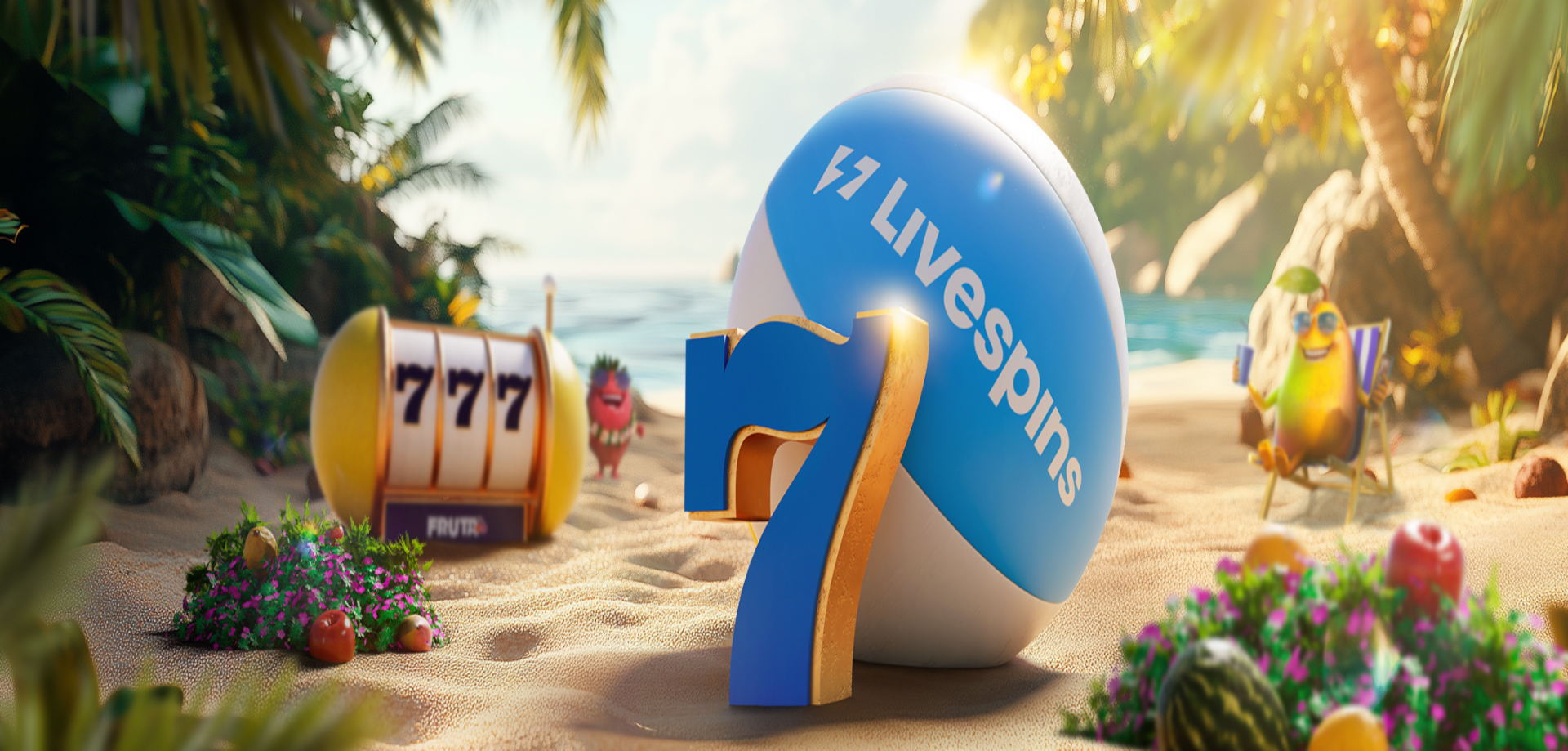
click at [84, 269] on span "Palkkiot" at bounding box center [64, 263] width 38 height 12
click at [42, 312] on span "menu icon" at bounding box center [42, 312] width 0 height 0
click at [76, 707] on span "Kirjaudu ulos" at bounding box center [44, 713] width 63 height 12
